Goal: Task Accomplishment & Management: Manage account settings

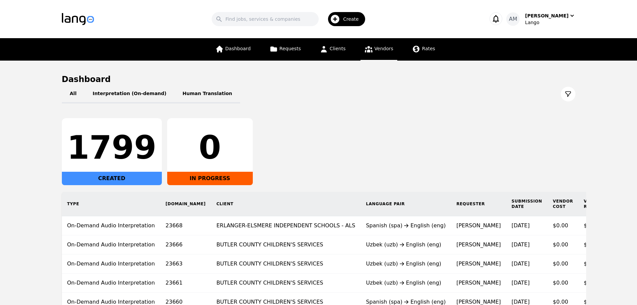
click at [387, 51] on span "Vendors" at bounding box center [384, 48] width 19 height 5
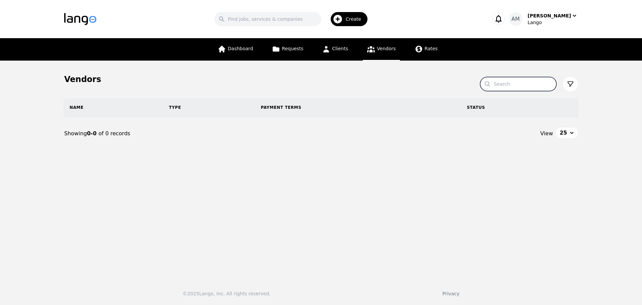
drag, startPoint x: 518, startPoint y: 88, endPoint x: 525, endPoint y: 84, distance: 8.4
click at [518, 88] on input "Search" at bounding box center [518, 84] width 76 height 14
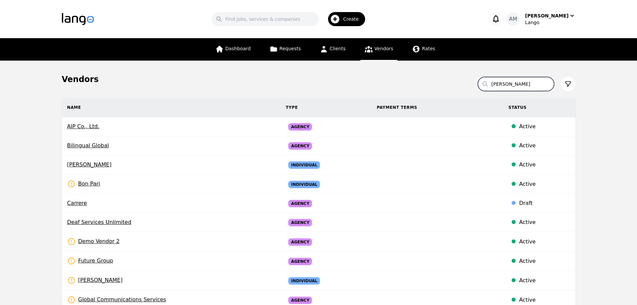
type input "[PERSON_NAME]"
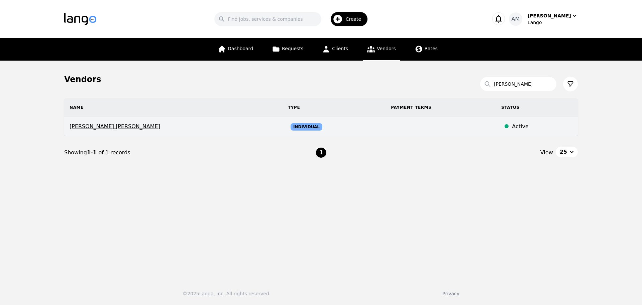
click at [103, 127] on span "[PERSON_NAME] [PERSON_NAME]" at bounding box center [174, 126] width 208 height 8
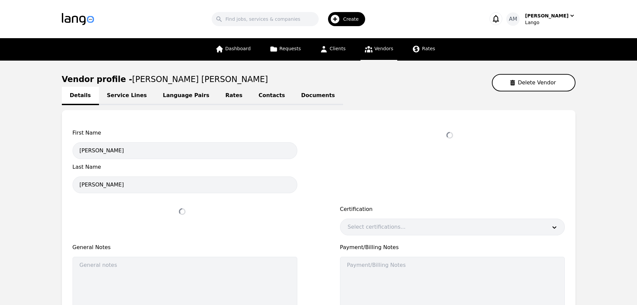
select select "active"
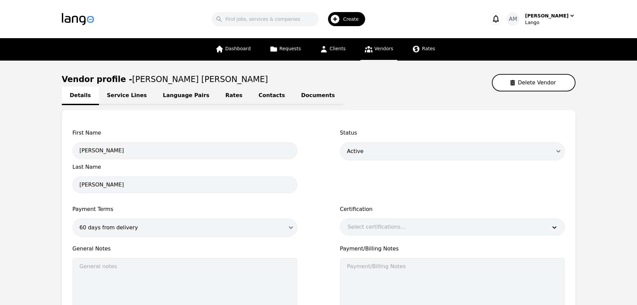
click at [263, 98] on link "Contacts" at bounding box center [272, 96] width 42 height 18
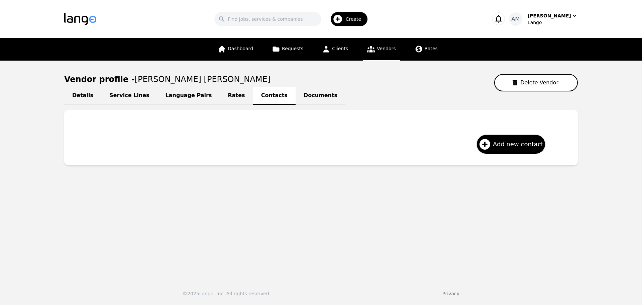
click at [220, 96] on link "Rates" at bounding box center [236, 96] width 33 height 18
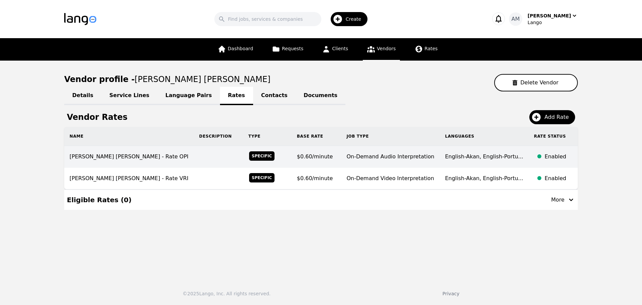
click at [392, 161] on td "On-Demand Audio Interpretation" at bounding box center [390, 157] width 99 height 22
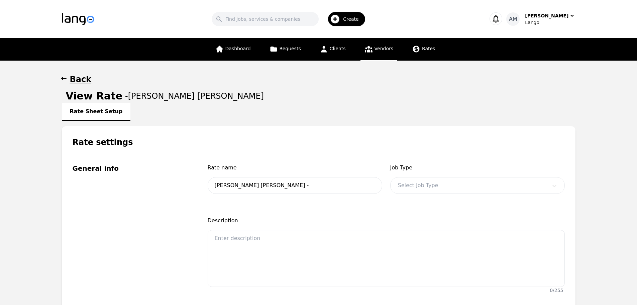
type input "[PERSON_NAME] [PERSON_NAME] - Rate OPI"
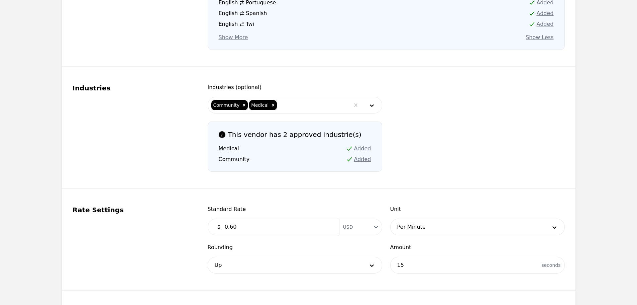
scroll to position [468, 0]
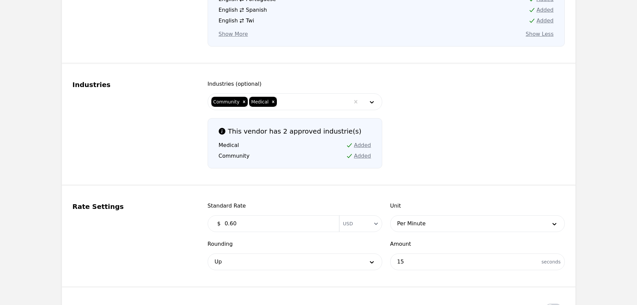
drag, startPoint x: 239, startPoint y: 224, endPoint x: 230, endPoint y: 225, distance: 8.5
click at [230, 225] on input "0.60" at bounding box center [278, 223] width 114 height 13
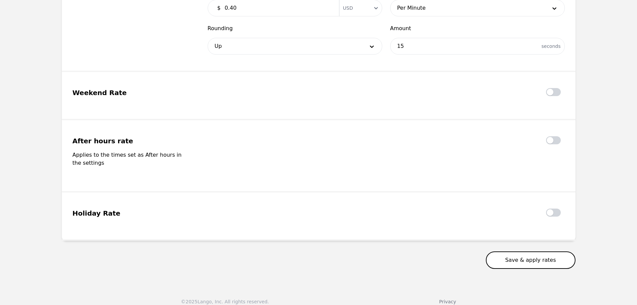
type input "0.40"
click at [511, 258] on button "Save & apply rates" at bounding box center [531, 259] width 90 height 17
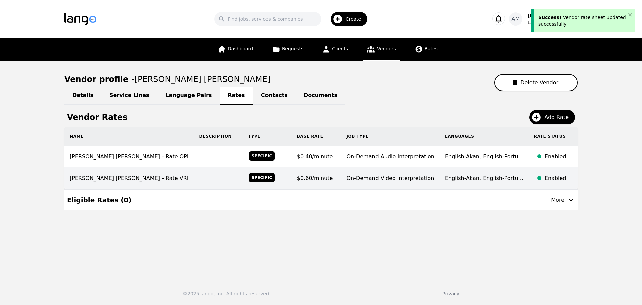
click at [393, 182] on td "On-Demand Video Interpretation" at bounding box center [390, 179] width 99 height 22
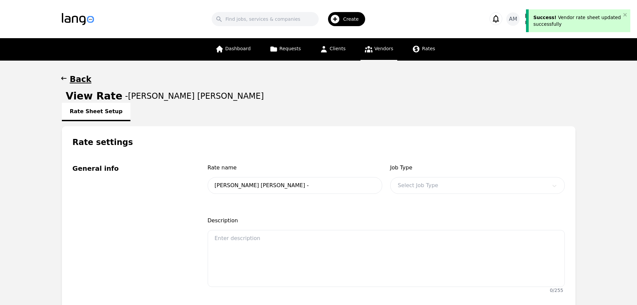
type input "[PERSON_NAME] [PERSON_NAME] - Rate VRI"
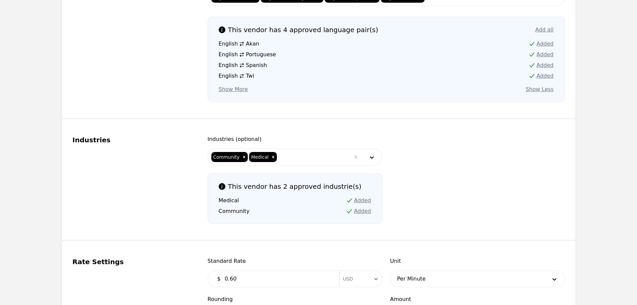
scroll to position [401, 0]
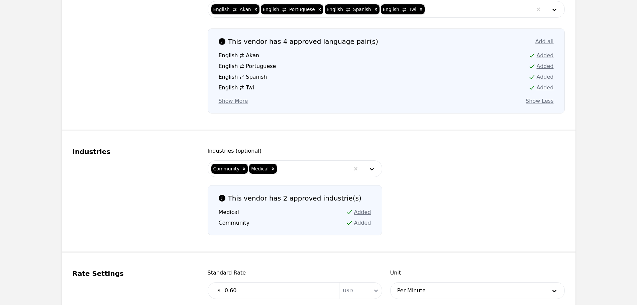
drag, startPoint x: 242, startPoint y: 290, endPoint x: 228, endPoint y: 291, distance: 13.8
click at [228, 291] on input "0.60" at bounding box center [278, 290] width 114 height 13
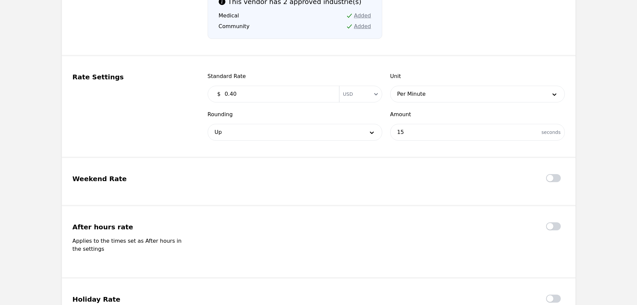
scroll to position [669, 0]
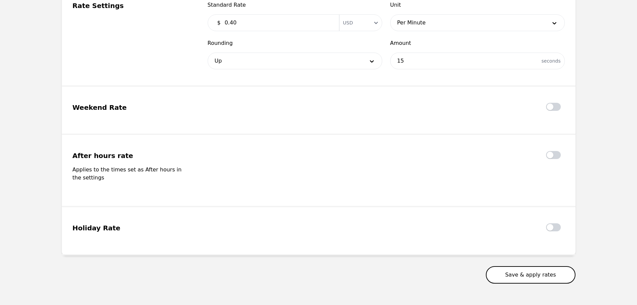
type input "0.40"
click at [521, 272] on button "Save & apply rates" at bounding box center [531, 274] width 90 height 17
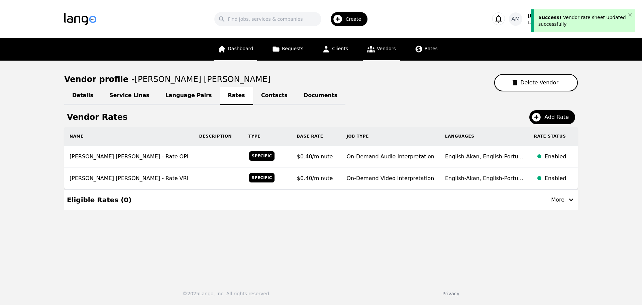
click at [236, 49] on span "Dashboard" at bounding box center [240, 48] width 25 height 5
